Goal: Task Accomplishment & Management: Complete application form

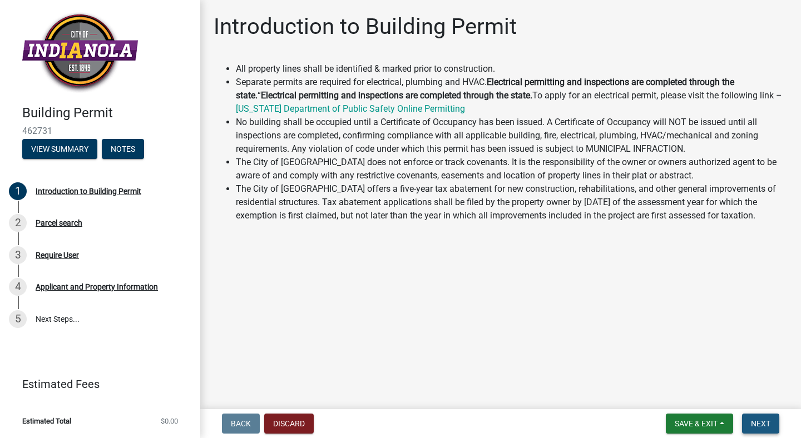
click at [764, 419] on span "Next" at bounding box center [759, 423] width 19 height 9
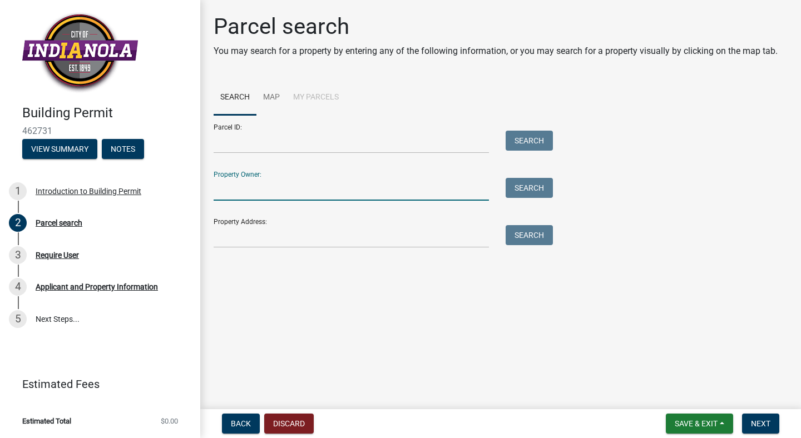
click at [314, 183] on input "Property Owner:" at bounding box center [350, 189] width 275 height 23
type input "[PERSON_NAME]"
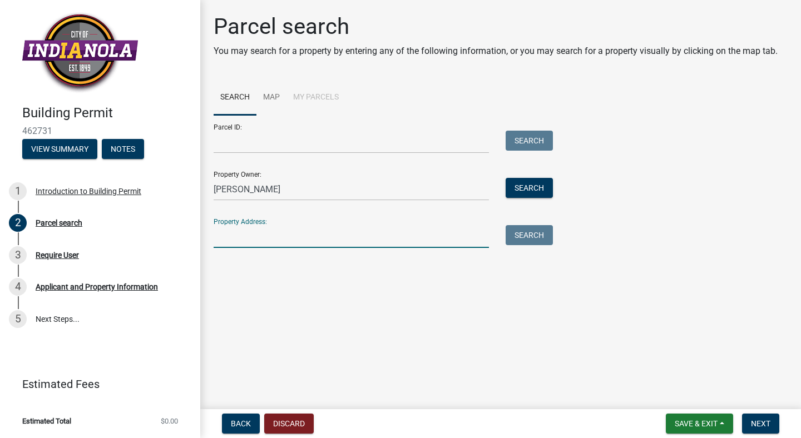
click at [294, 230] on input "Property Address:" at bounding box center [350, 236] width 275 height 23
type input "[STREET_ADDRESS]"
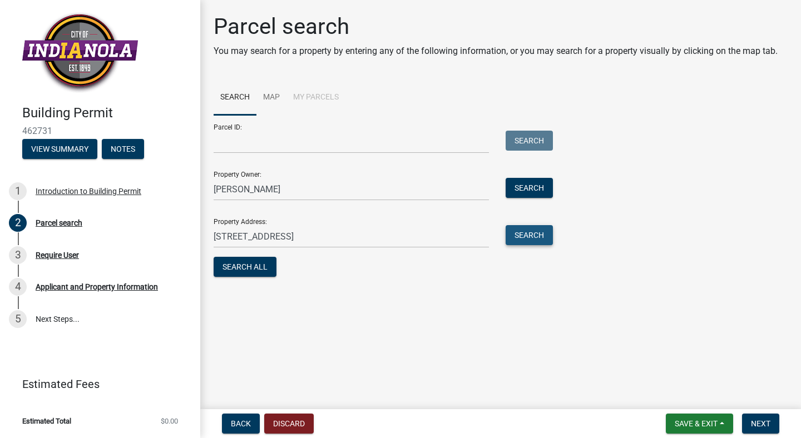
click at [528, 235] on button "Search" at bounding box center [528, 235] width 47 height 20
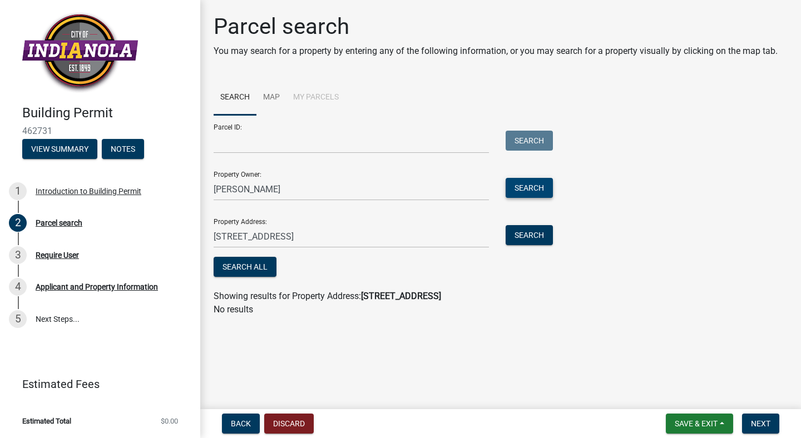
click at [526, 189] on button "Search" at bounding box center [528, 188] width 47 height 20
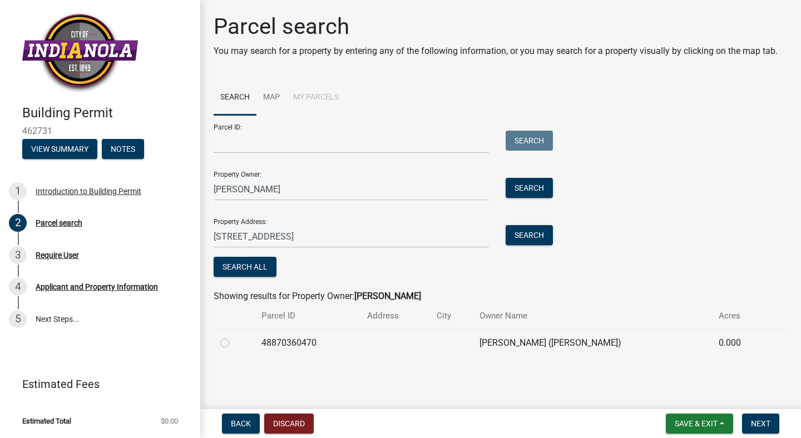
click at [233, 336] on label at bounding box center [233, 336] width 0 height 0
click at [233, 342] on input "radio" at bounding box center [236, 339] width 7 height 7
radio input "true"
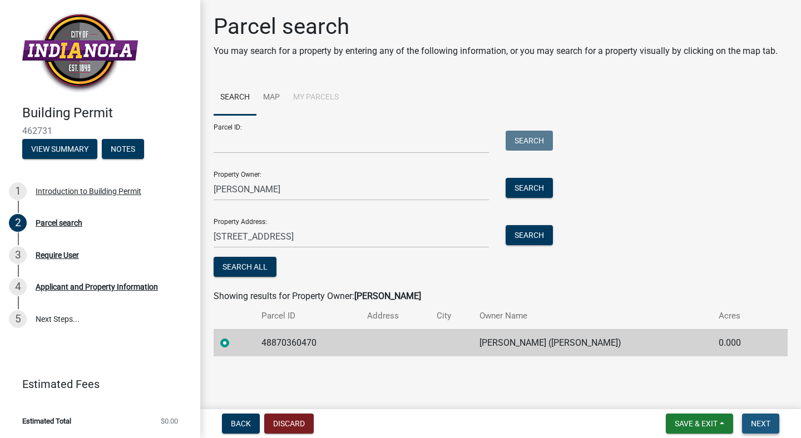
click at [759, 425] on span "Next" at bounding box center [759, 423] width 19 height 9
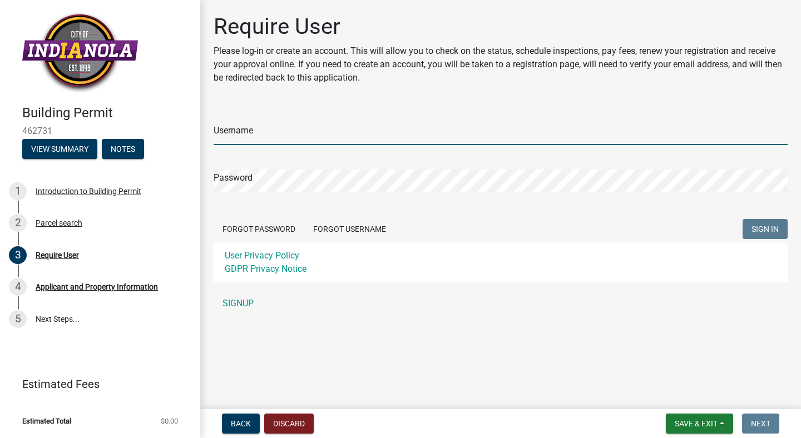
type input "amoscustomhomes"
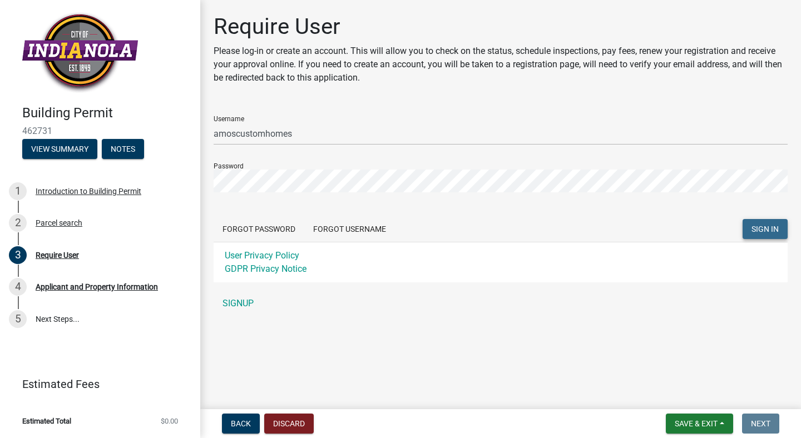
click at [760, 232] on span "SIGN IN" at bounding box center [764, 229] width 27 height 9
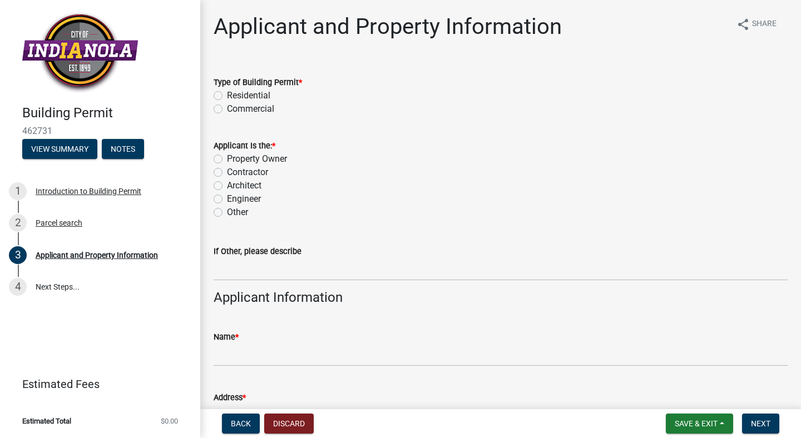
click at [227, 96] on label "Residential" at bounding box center [248, 95] width 43 height 13
click at [227, 96] on input "Residential" at bounding box center [230, 92] width 7 height 7
radio input "true"
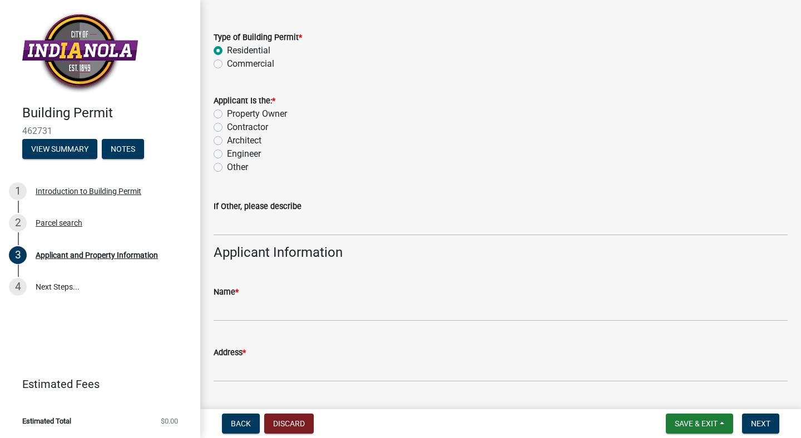
scroll to position [47, 0]
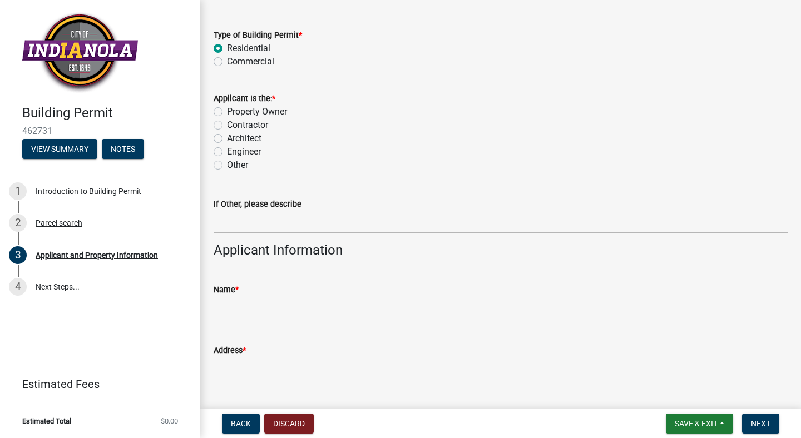
click at [227, 127] on label "Contractor" at bounding box center [247, 124] width 41 height 13
click at [227, 126] on input "Contractor" at bounding box center [230, 121] width 7 height 7
radio input "true"
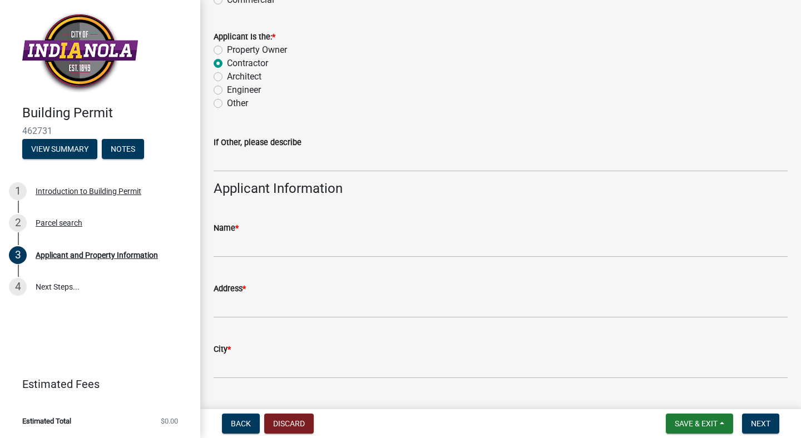
scroll to position [114, 0]
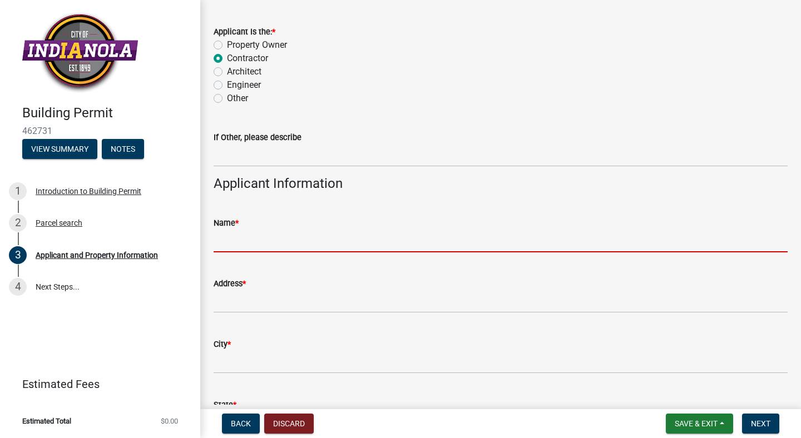
click at [279, 237] on input "Name *" at bounding box center [500, 241] width 574 height 23
type input "[PERSON_NAME]"
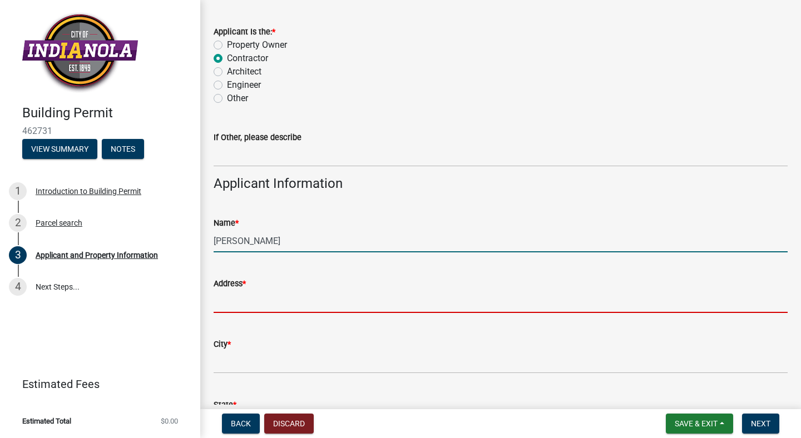
type input "[STREET_ADDRESS]"
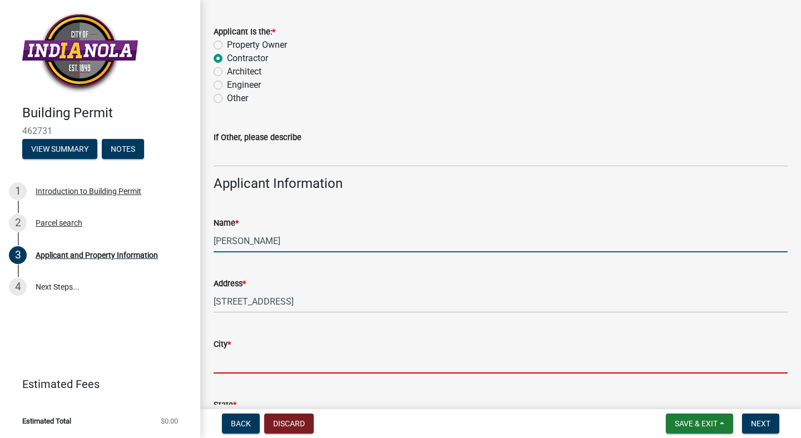
type input "INDIANOLA"
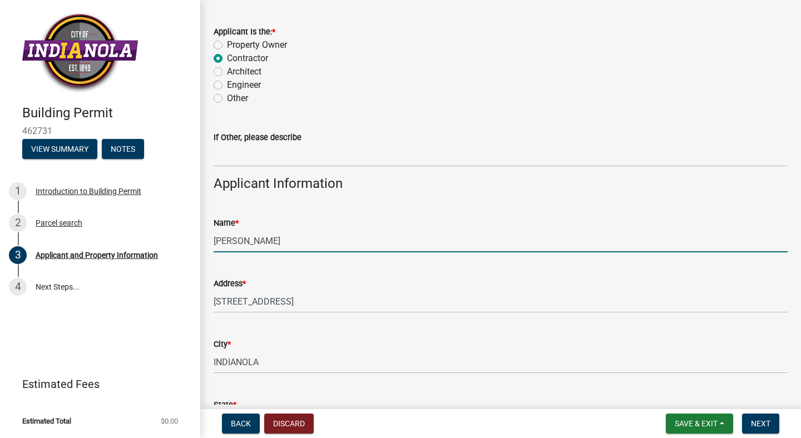
type input "IA"
type input "50125"
type input "5155375591"
type input "[EMAIL_ADDRESS][DOMAIN_NAME]"
type input "[STREET_ADDRESS]"
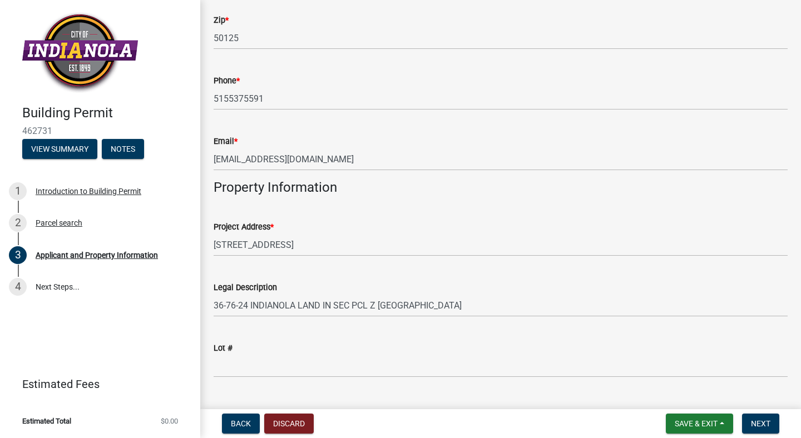
scroll to position [563, 0]
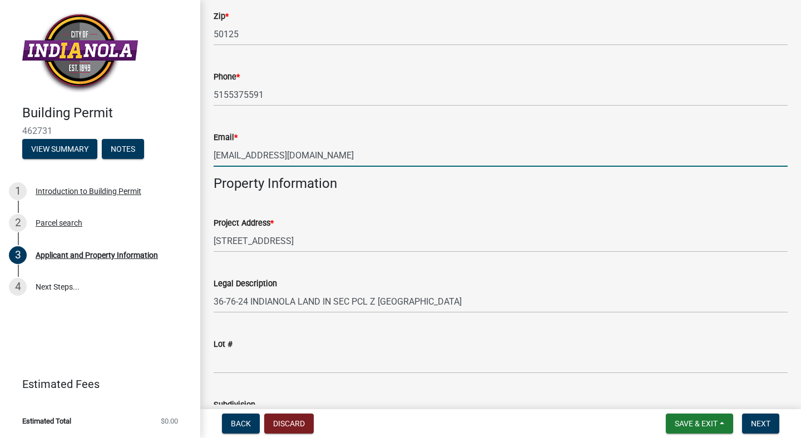
click at [317, 156] on input "[EMAIL_ADDRESS][DOMAIN_NAME]" at bounding box center [500, 155] width 574 height 23
type input "c"
type input "[EMAIL_ADDRESS][DOMAIN_NAME]"
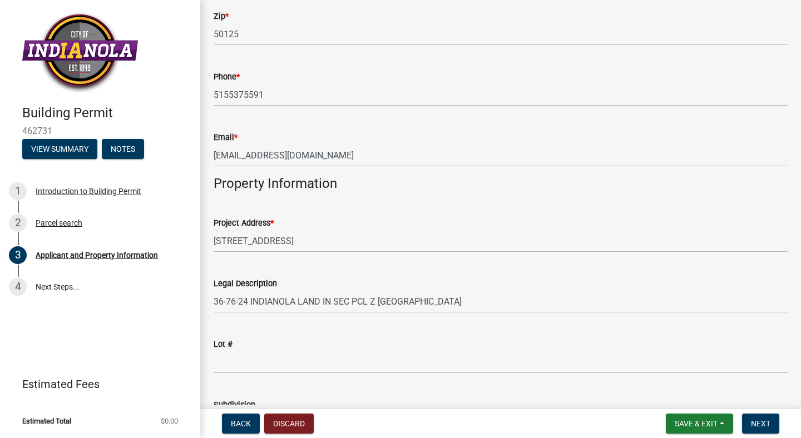
click at [451, 278] on div "Legal Description" at bounding box center [500, 283] width 574 height 13
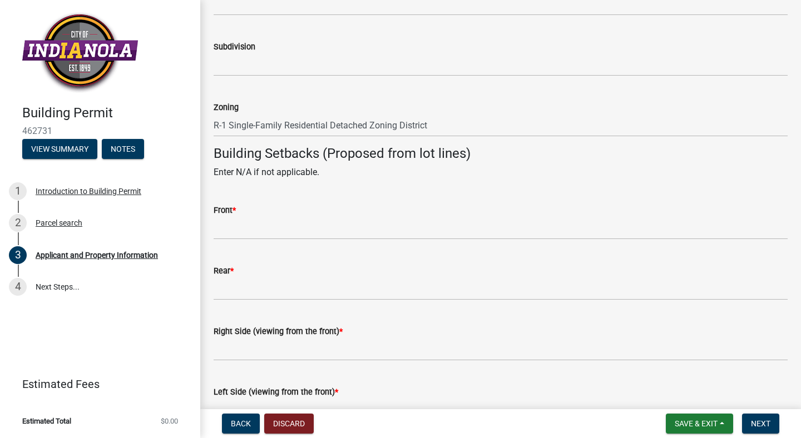
scroll to position [921, 0]
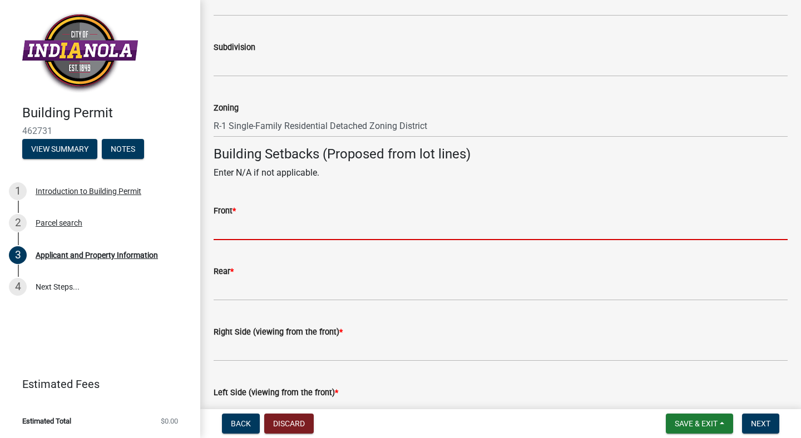
click at [255, 226] on input "Front *" at bounding box center [500, 228] width 574 height 23
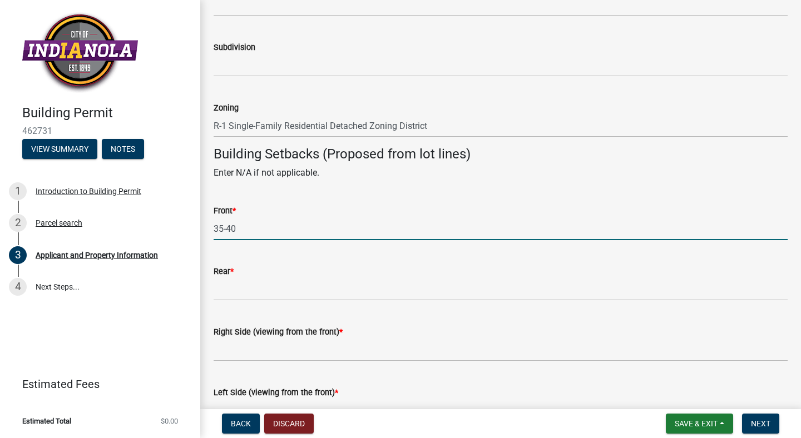
type input "35-40"
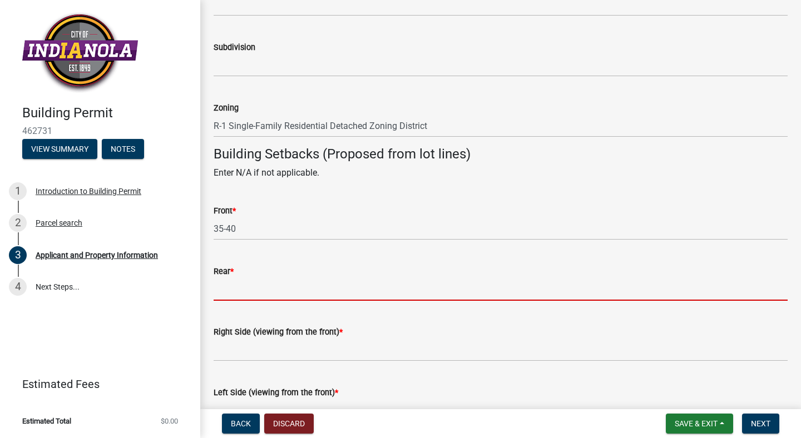
click at [302, 296] on input "Rear *" at bounding box center [500, 289] width 574 height 23
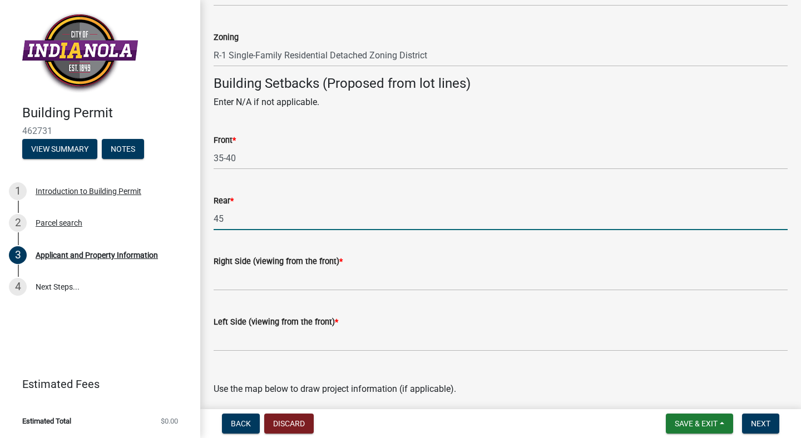
scroll to position [993, 0]
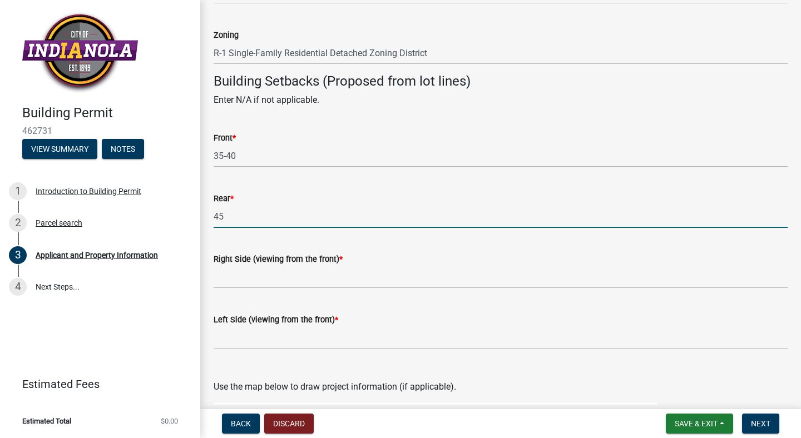
type input "45"
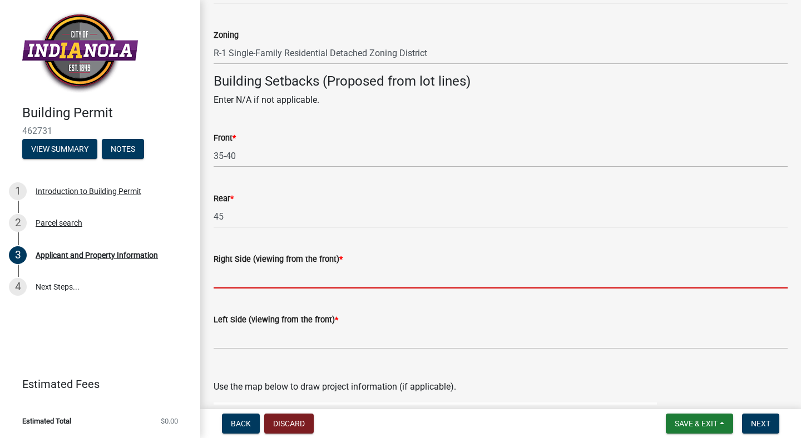
click at [330, 283] on input "Right Side (viewing from the front) *" at bounding box center [500, 277] width 574 height 23
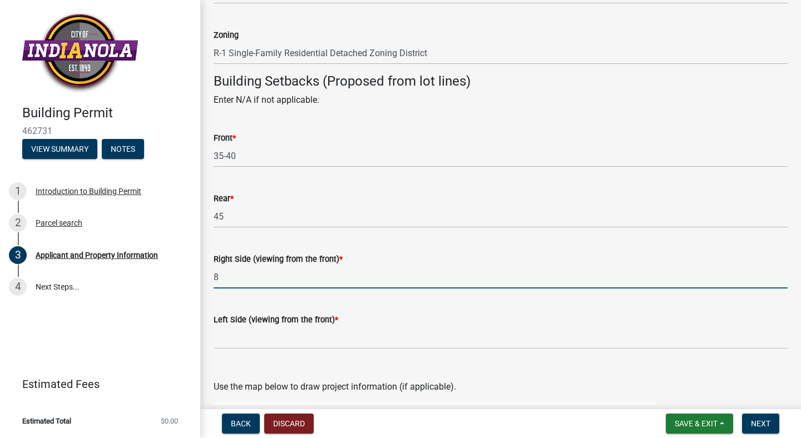
type input "8"
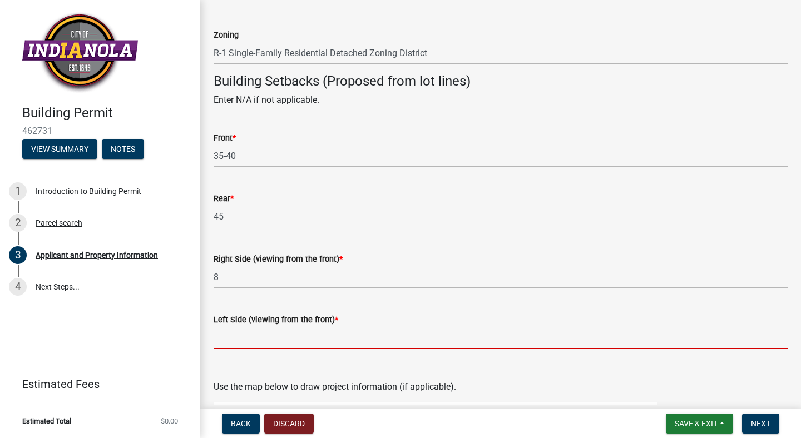
click at [329, 335] on input "Left Side (viewing from the front) *" at bounding box center [500, 337] width 574 height 23
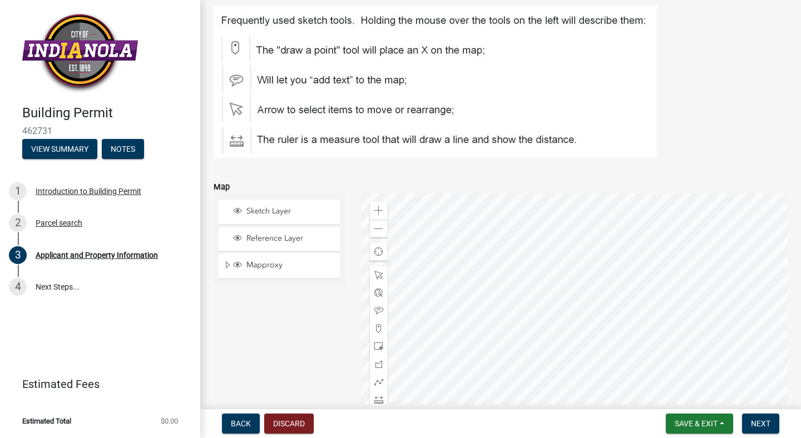
scroll to position [1392, 0]
type input "8"
click at [601, 311] on div at bounding box center [574, 331] width 426 height 278
click at [618, 309] on div at bounding box center [574, 331] width 426 height 278
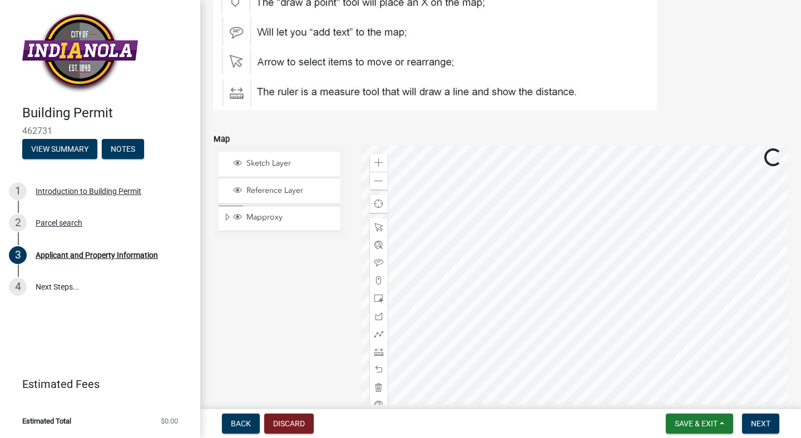
scroll to position [1441, 0]
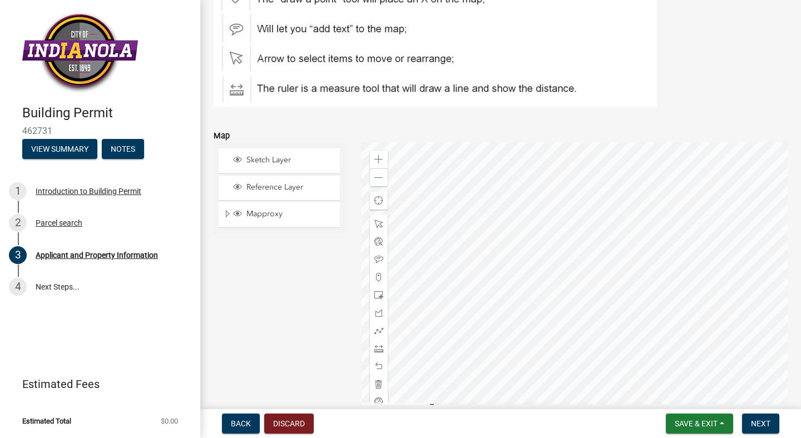
click at [278, 167] on div "Sketch Layer" at bounding box center [278, 160] width 121 height 24
click at [280, 167] on div "Sketch Layer" at bounding box center [278, 160] width 121 height 24
click at [566, 266] on div at bounding box center [574, 281] width 426 height 278
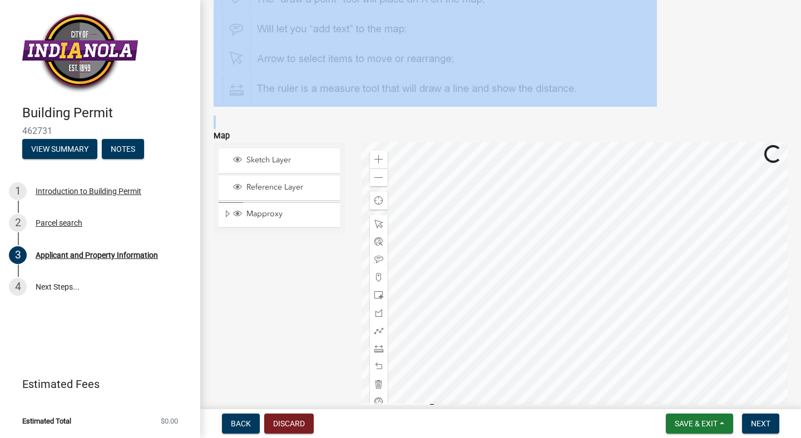
drag, startPoint x: 592, startPoint y: 110, endPoint x: 594, endPoint y: 57, distance: 52.3
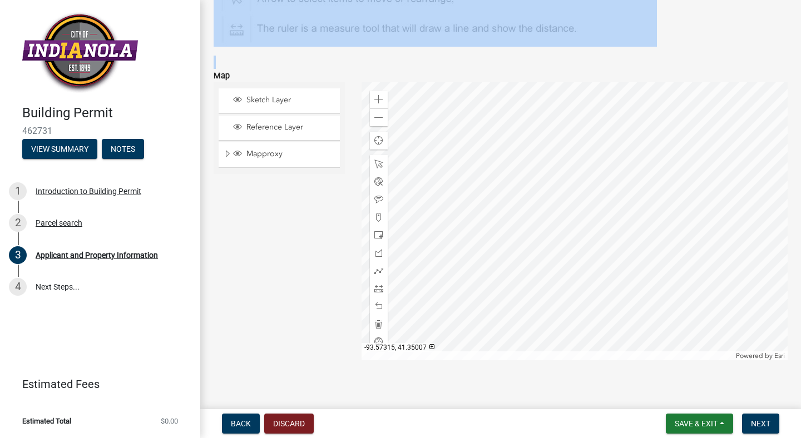
scroll to position [1503, 0]
click at [617, 202] on div at bounding box center [574, 220] width 426 height 278
click at [623, 198] on div at bounding box center [574, 220] width 426 height 278
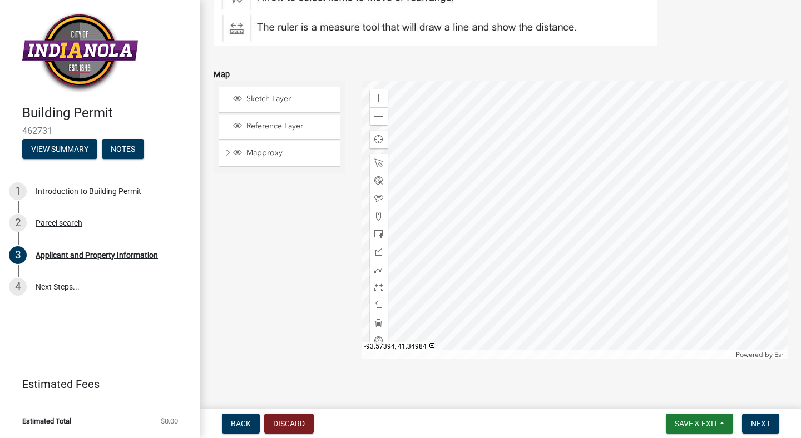
click at [227, 100] on div "Sketch Layer" at bounding box center [278, 99] width 121 height 24
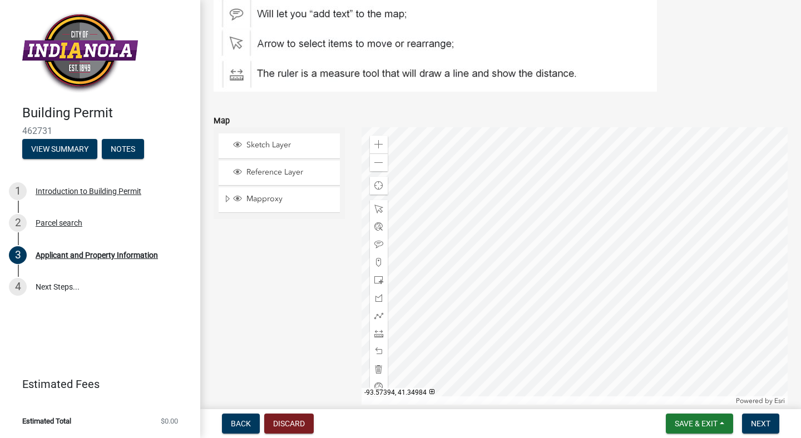
scroll to position [1461, 0]
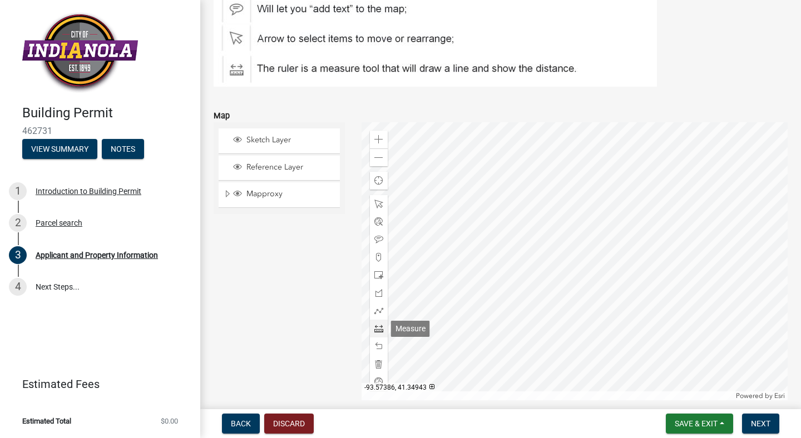
click at [380, 332] on span at bounding box center [378, 328] width 9 height 9
click at [676, 248] on div at bounding box center [574, 261] width 426 height 278
click at [634, 247] on div at bounding box center [574, 261] width 426 height 278
click at [636, 247] on div at bounding box center [574, 261] width 426 height 278
click at [378, 329] on span at bounding box center [378, 328] width 9 height 9
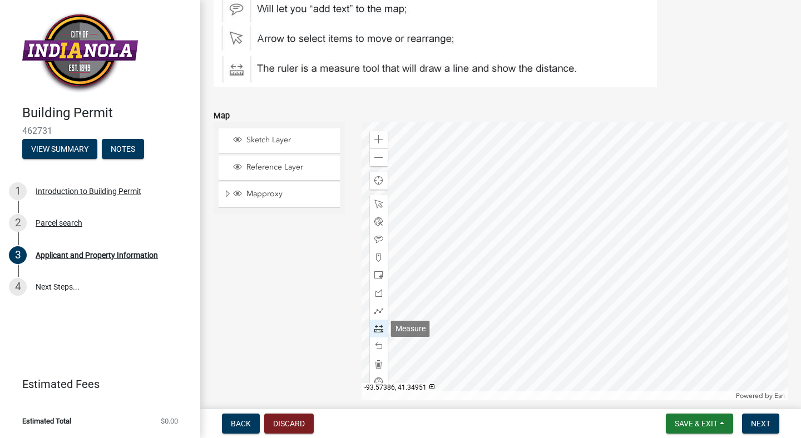
click at [376, 326] on span at bounding box center [378, 328] width 9 height 9
click at [676, 246] on div at bounding box center [574, 261] width 426 height 278
click at [634, 245] on div at bounding box center [574, 261] width 426 height 278
click at [633, 245] on div at bounding box center [574, 261] width 426 height 278
click at [376, 203] on span at bounding box center [378, 204] width 9 height 9
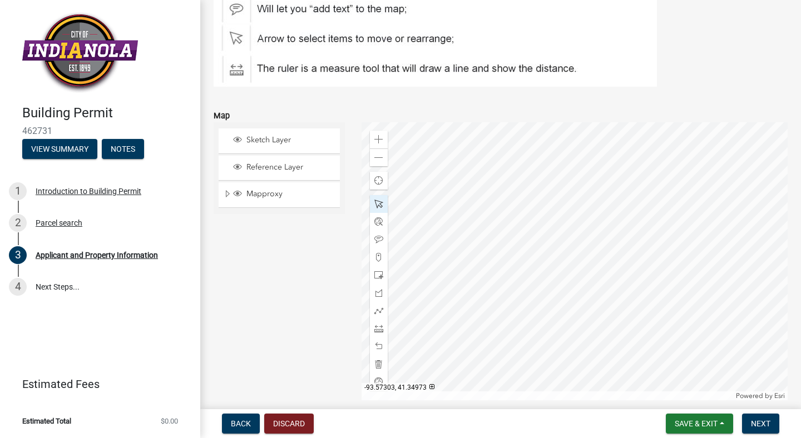
click at [624, 242] on div at bounding box center [574, 261] width 426 height 278
click at [617, 243] on div at bounding box center [574, 261] width 426 height 278
click at [624, 245] on div at bounding box center [574, 261] width 426 height 278
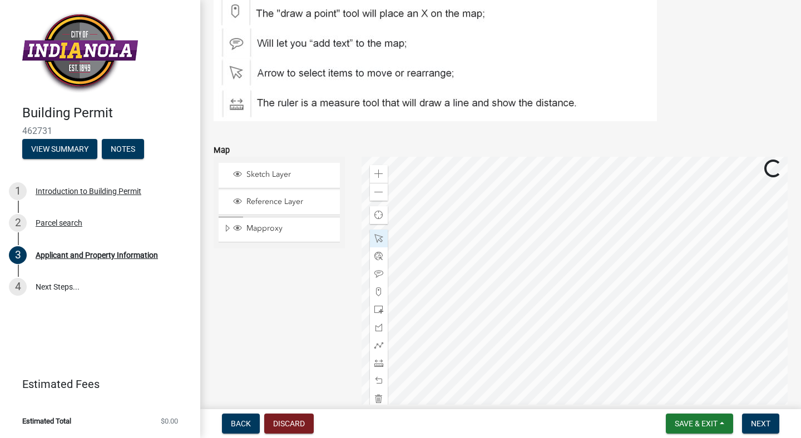
scroll to position [1433, 0]
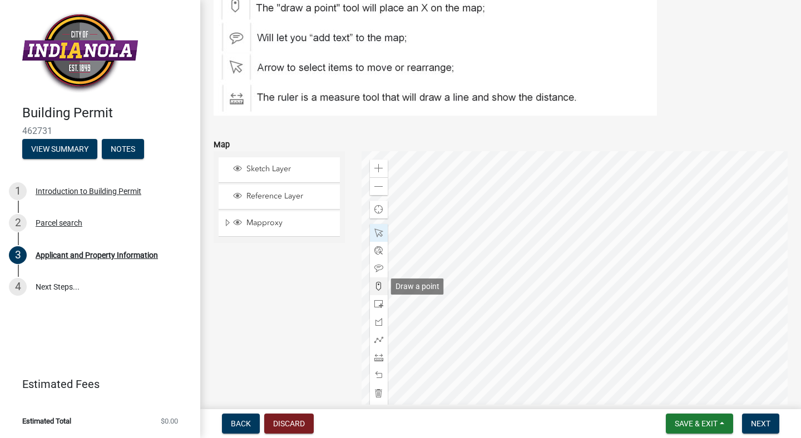
click at [380, 284] on span at bounding box center [378, 286] width 9 height 9
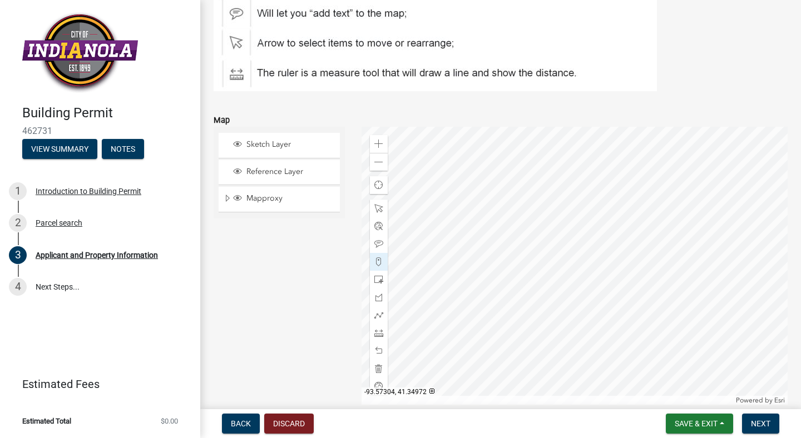
click at [607, 248] on div at bounding box center [574, 266] width 426 height 278
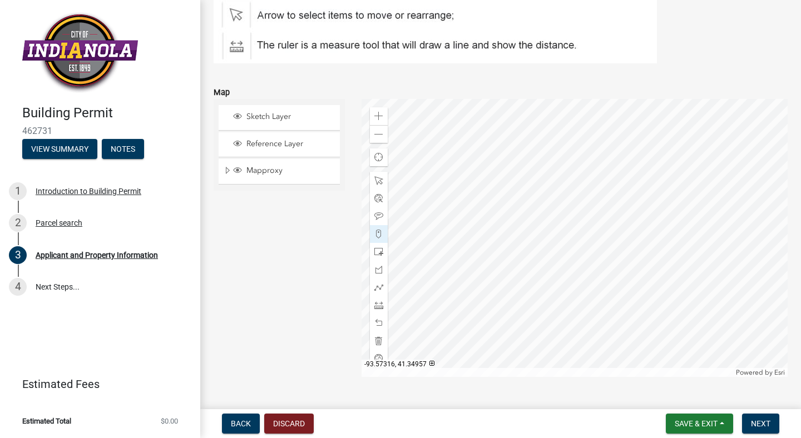
scroll to position [1510, 0]
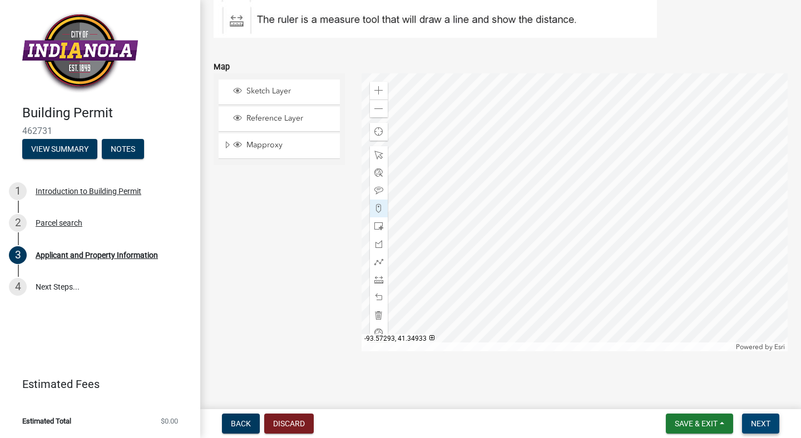
click at [754, 421] on span "Next" at bounding box center [759, 423] width 19 height 9
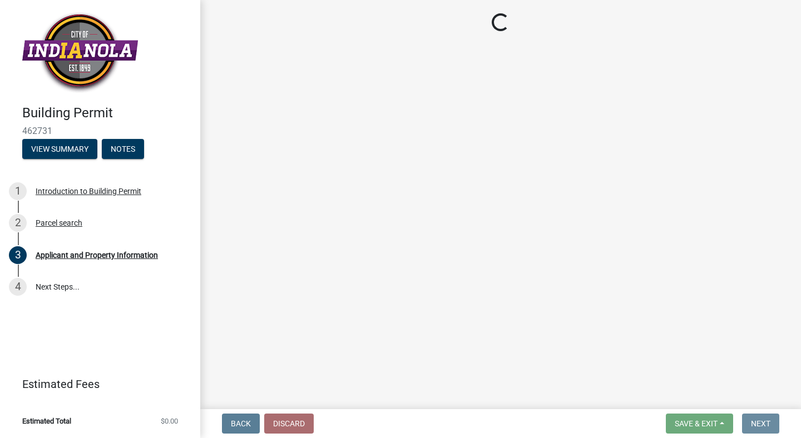
scroll to position [0, 0]
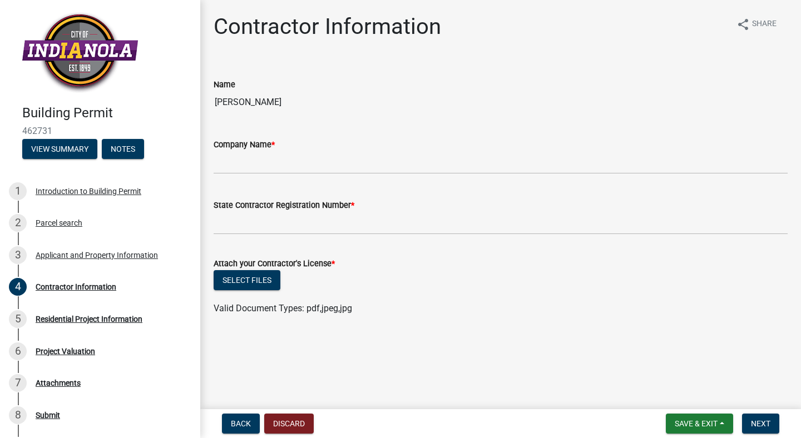
click at [257, 149] on label "Company Name *" at bounding box center [243, 145] width 61 height 8
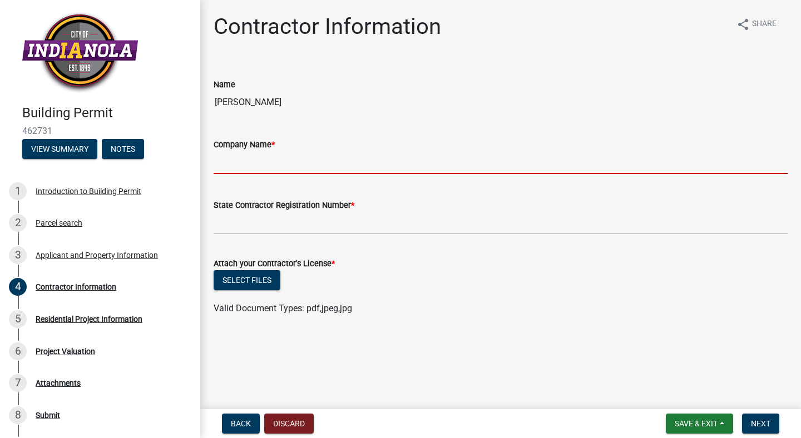
click at [257, 151] on input "Company Name *" at bounding box center [500, 162] width 574 height 23
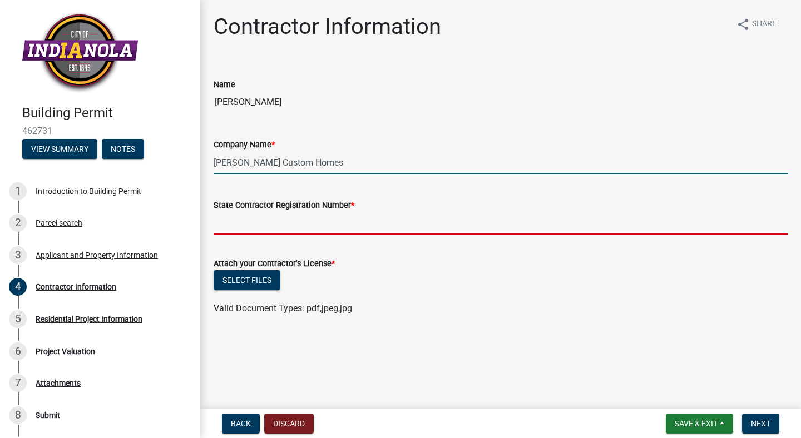
click at [236, 215] on input "State Contractor Registration Number *" at bounding box center [500, 223] width 574 height 23
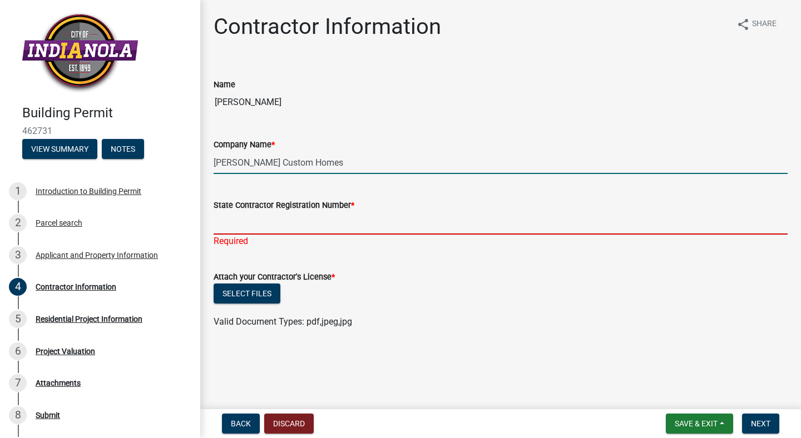
click at [310, 158] on input "[PERSON_NAME] Custom Homes" at bounding box center [500, 162] width 574 height 23
type input "[PERSON_NAME] Construction LLC"
click at [257, 216] on input "State Contractor Registration Number *" at bounding box center [500, 223] width 574 height 23
